Goal: Find specific page/section: Find specific page/section

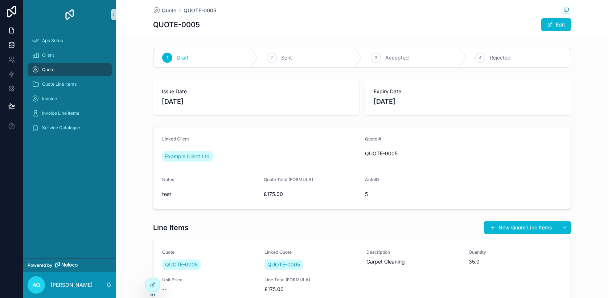
click at [11, 46] on icon at bounding box center [11, 44] width 7 height 7
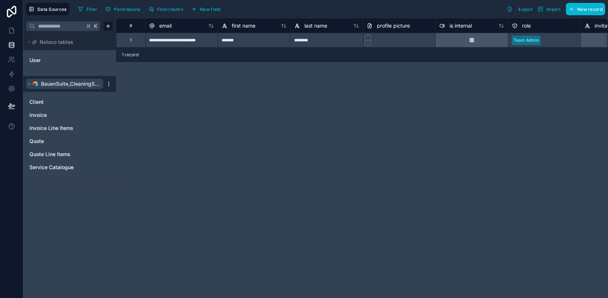
click at [50, 82] on span "BauenSuite_CleaningSystem" at bounding box center [70, 83] width 59 height 7
click at [13, 30] on icon at bounding box center [11, 30] width 7 height 7
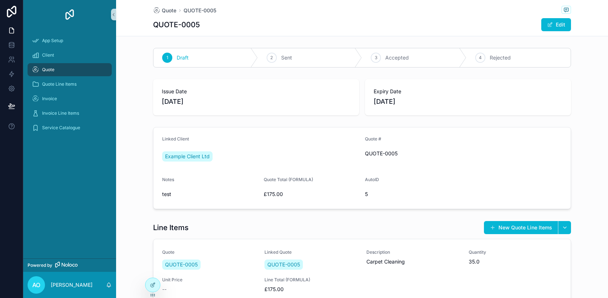
click at [67, 71] on div "Quote" at bounding box center [70, 70] width 76 height 12
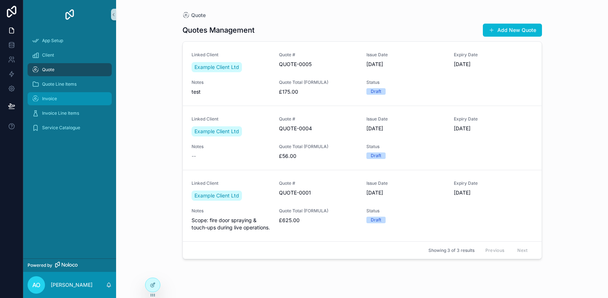
click at [57, 98] on div "Invoice" at bounding box center [70, 99] width 76 height 12
